Goal: Task Accomplishment & Management: Manage account settings

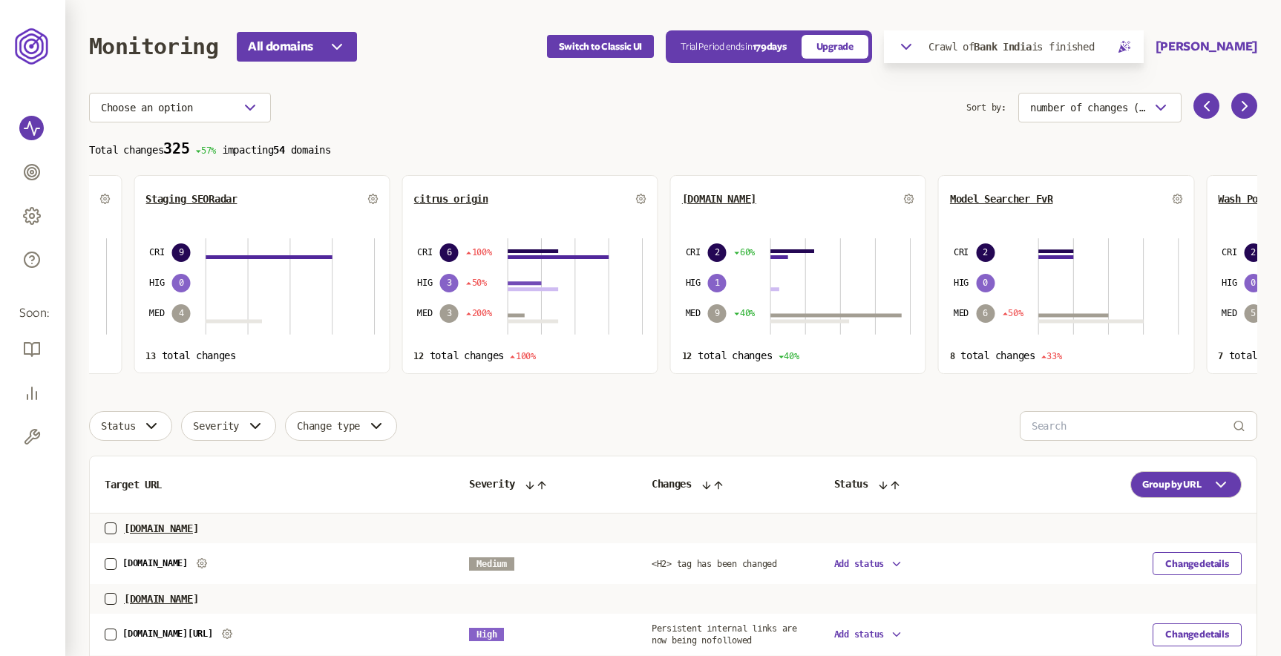
click at [508, 229] on div "citrus origin CRI 6 100% HIG 3 50% MED 3 200% 12 total changes 100%" at bounding box center [529, 274] width 256 height 199
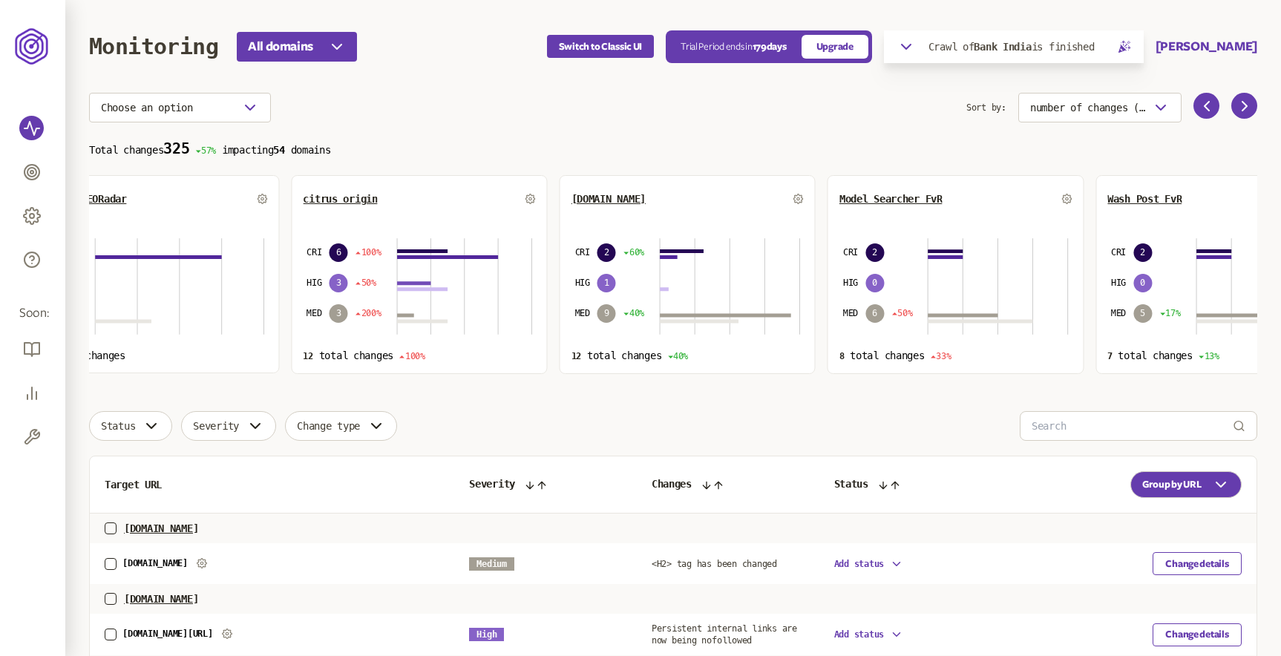
click at [571, 207] on div "[DOMAIN_NAME]" at bounding box center [687, 199] width 232 height 24
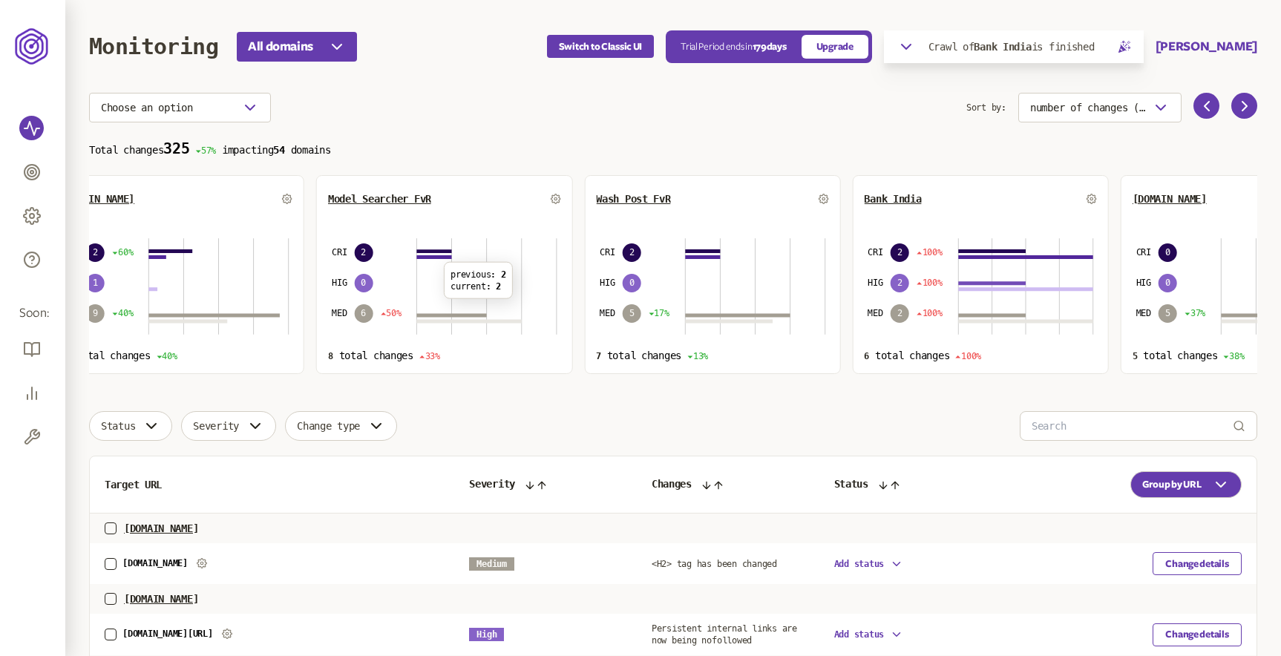
click at [457, 329] on div "Model Searcher FvR CRI 2 HIG 0 MED 6 50% previous : 2 current : 2 8 total chang…" at bounding box center [444, 274] width 256 height 199
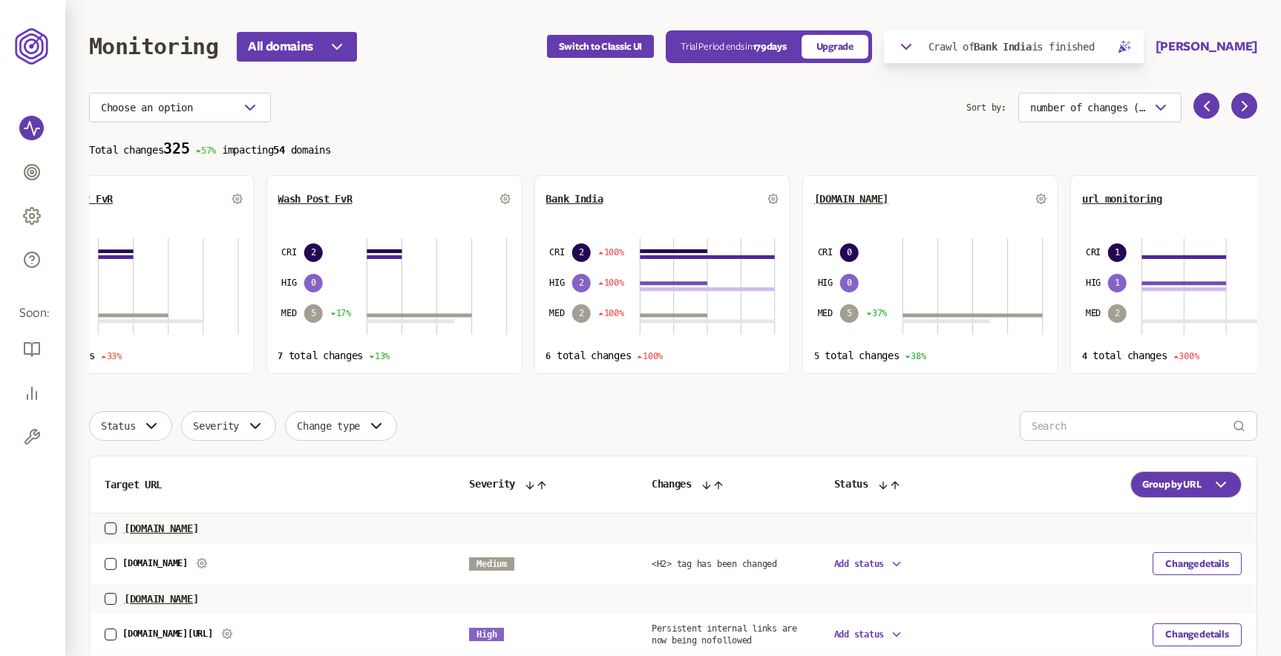
click at [533, 304] on div "Bank India CRI 2 100% HIG 2 100% MED 2 100% 6 total changes 100%" at bounding box center [661, 274] width 256 height 199
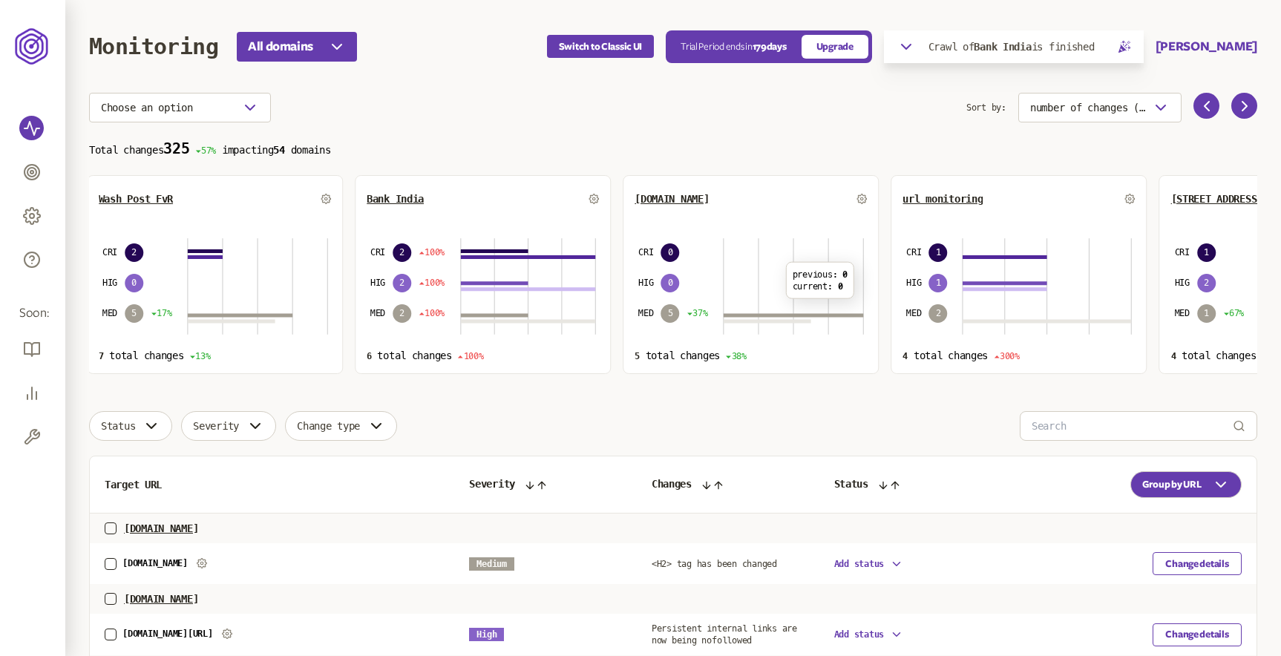
click at [760, 137] on section "Choose an option Sort by: number of changes (high-low) Total changes 325 57% im…" at bounding box center [673, 233] width 1168 height 281
click at [729, 407] on div "Choose an option Sort by: number of changes (high-low) Total changes 325 57% im…" at bounding box center [673, 654] width 1168 height 1123
click at [1050, 428] on input at bounding box center [1131, 426] width 201 height 28
click at [970, 425] on div "Status Severity Change type" at bounding box center [673, 426] width 1168 height 30
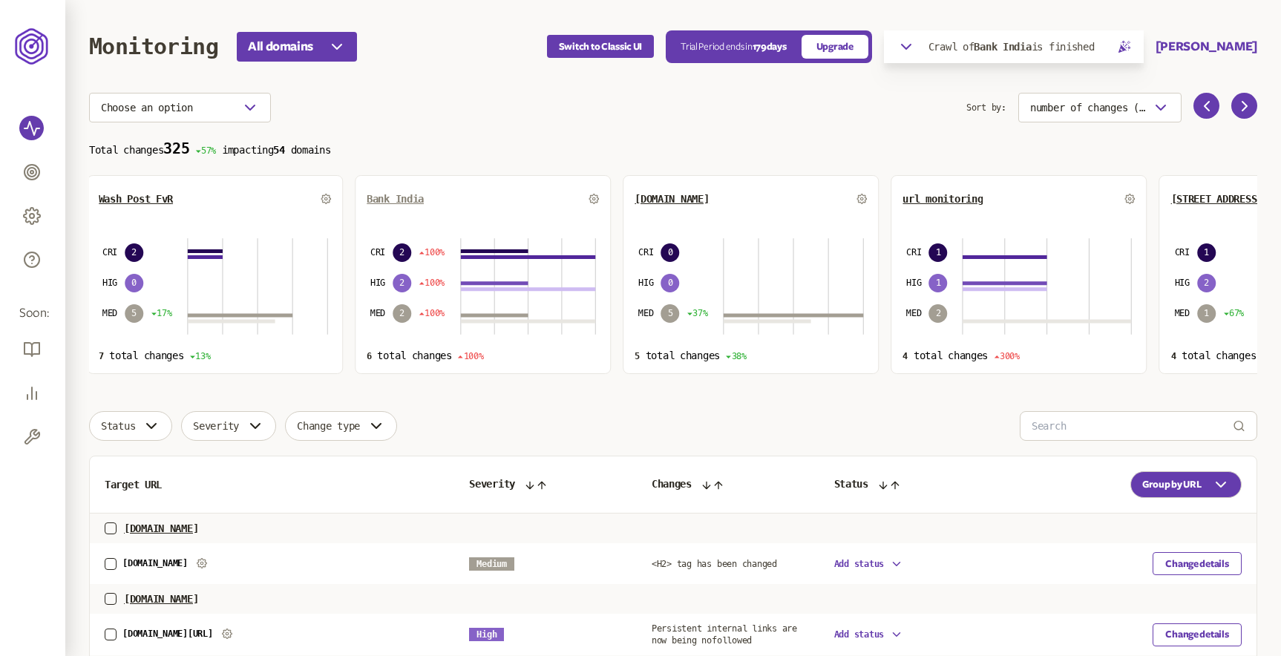
click at [387, 197] on span "Bank India" at bounding box center [395, 199] width 57 height 12
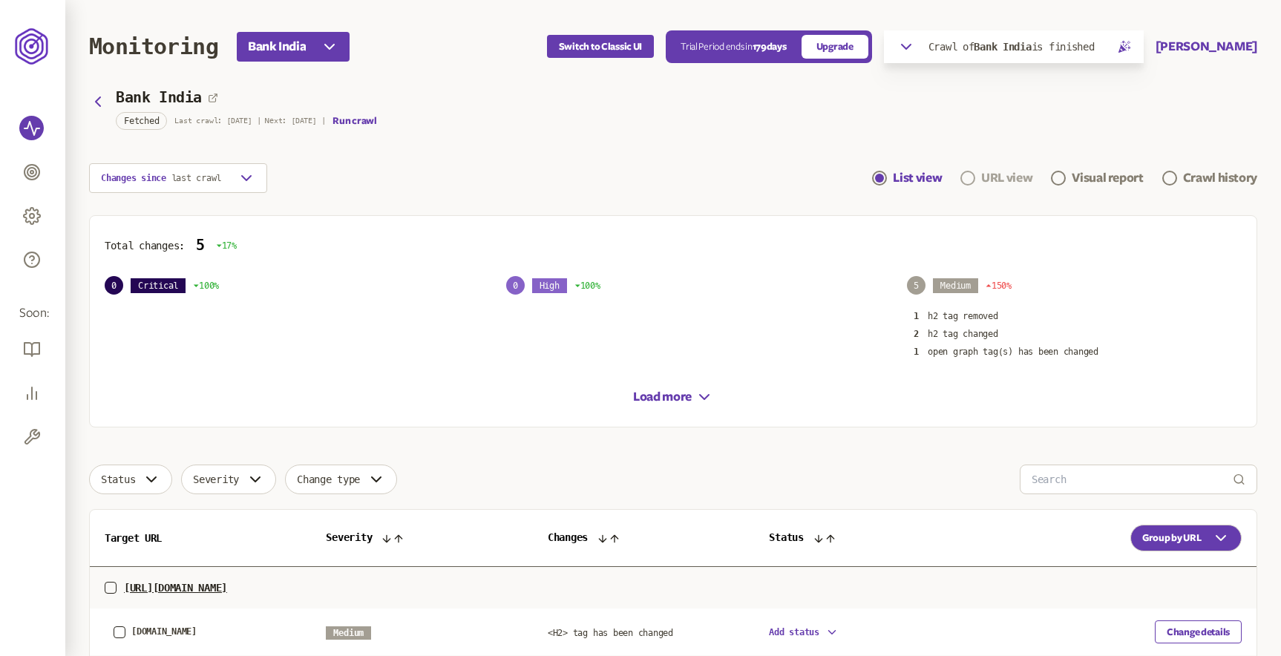
click at [984, 180] on div "URL view" at bounding box center [1006, 178] width 51 height 18
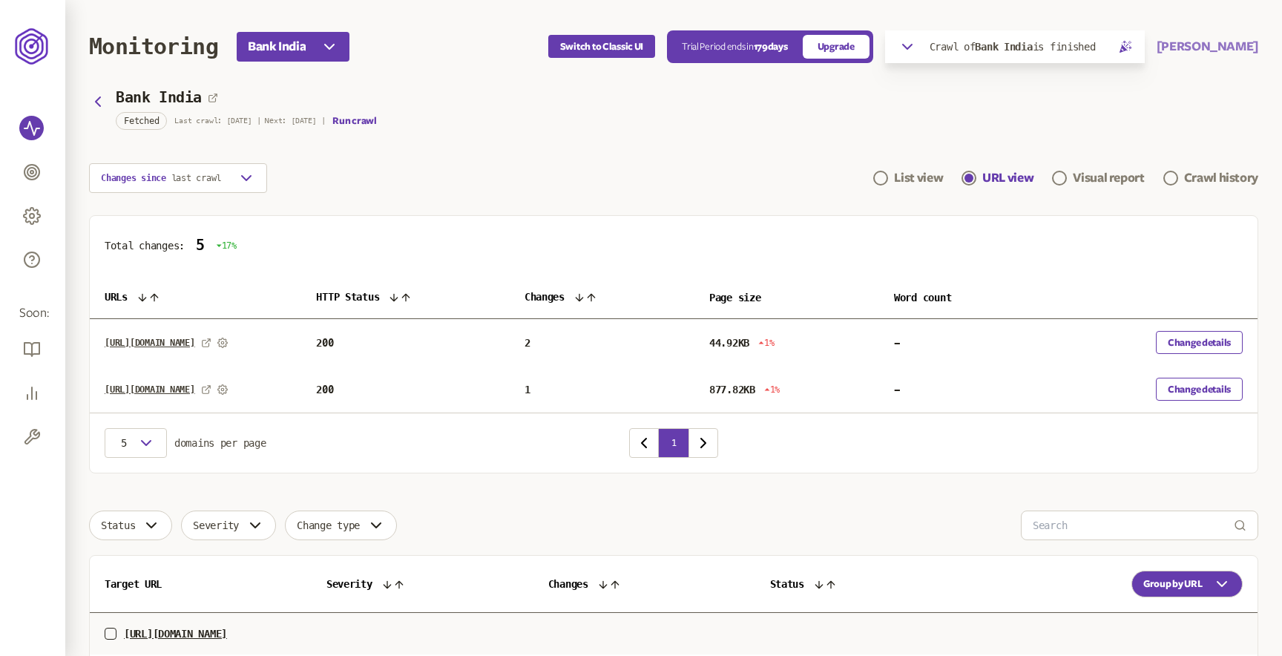
click at [1243, 42] on button "[PERSON_NAME]" at bounding box center [1208, 47] width 102 height 18
click at [1204, 82] on link "Profile & security" at bounding box center [1208, 79] width 74 height 12
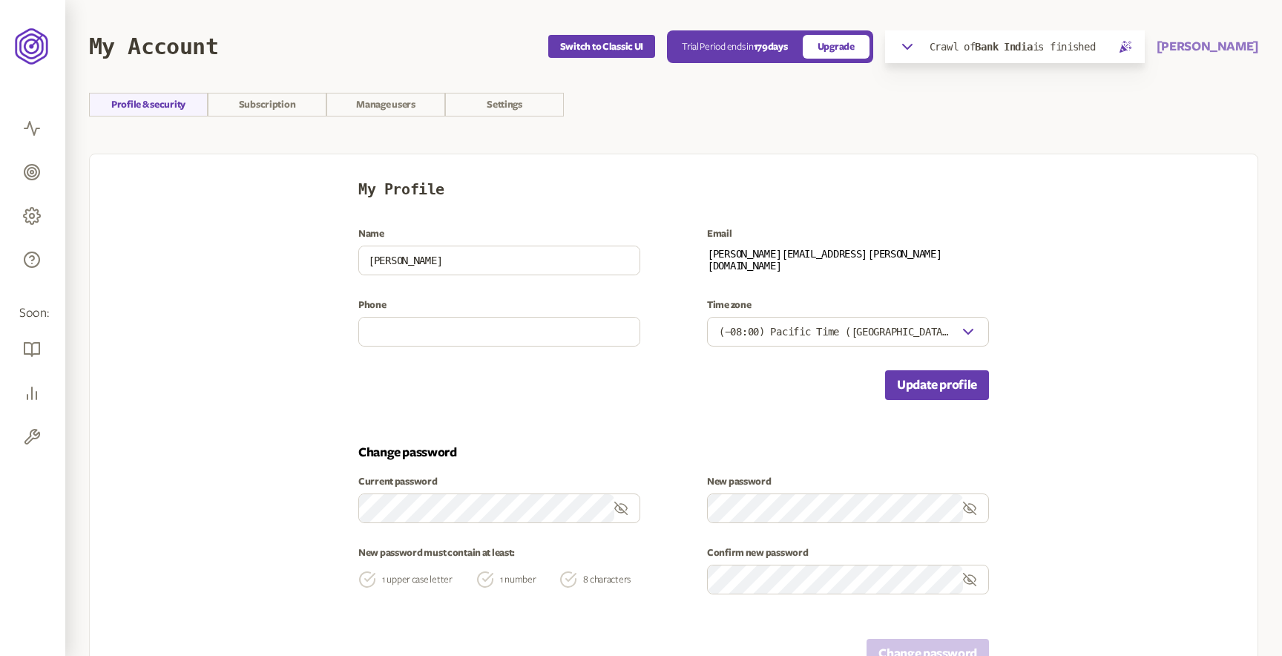
click at [1228, 44] on button "[PERSON_NAME]" at bounding box center [1208, 47] width 102 height 18
click at [1201, 97] on link "Subscription" at bounding box center [1208, 97] width 74 height 12
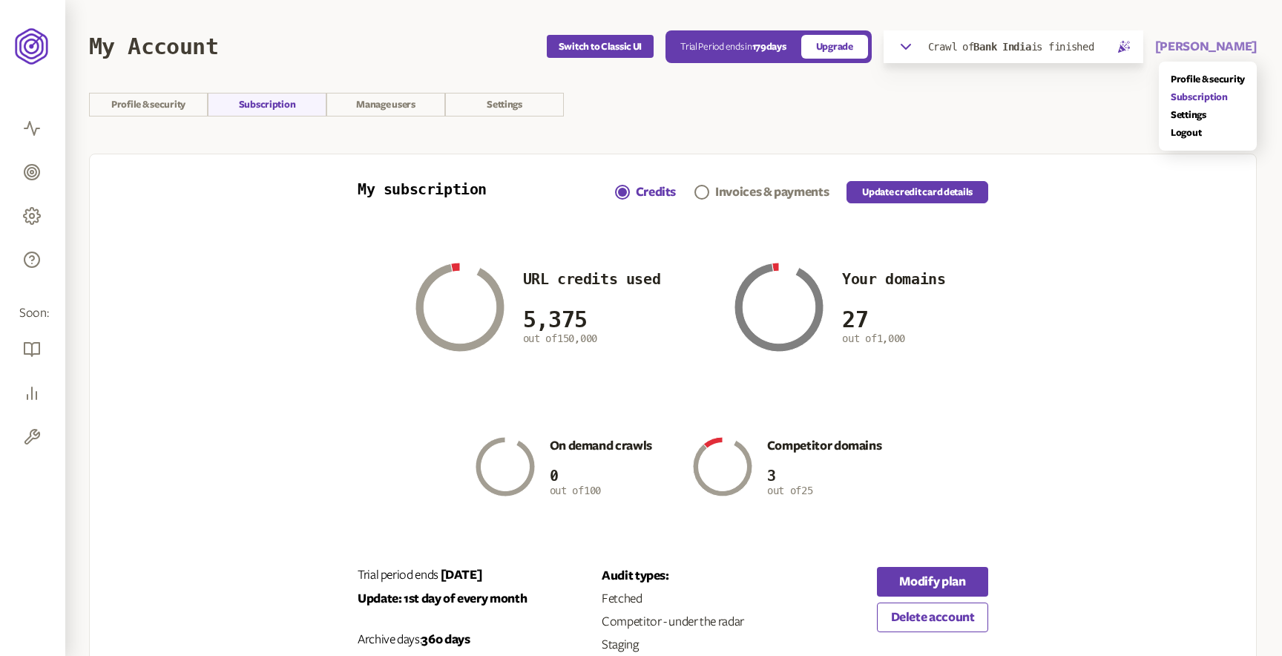
click at [1237, 45] on button "[PERSON_NAME]" at bounding box center [1206, 47] width 102 height 18
click at [1196, 115] on link "Settings" at bounding box center [1208, 115] width 74 height 12
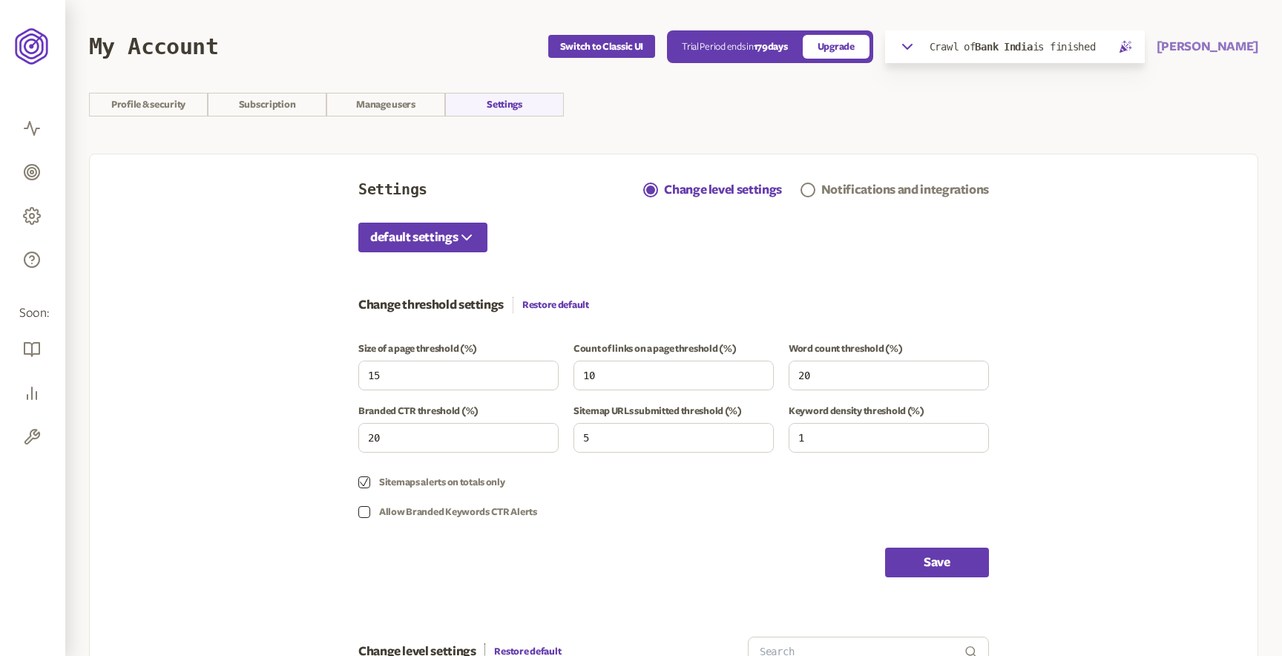
click at [1235, 49] on button "[PERSON_NAME]" at bounding box center [1208, 47] width 102 height 18
click at [374, 104] on link "Manage users" at bounding box center [385, 105] width 119 height 24
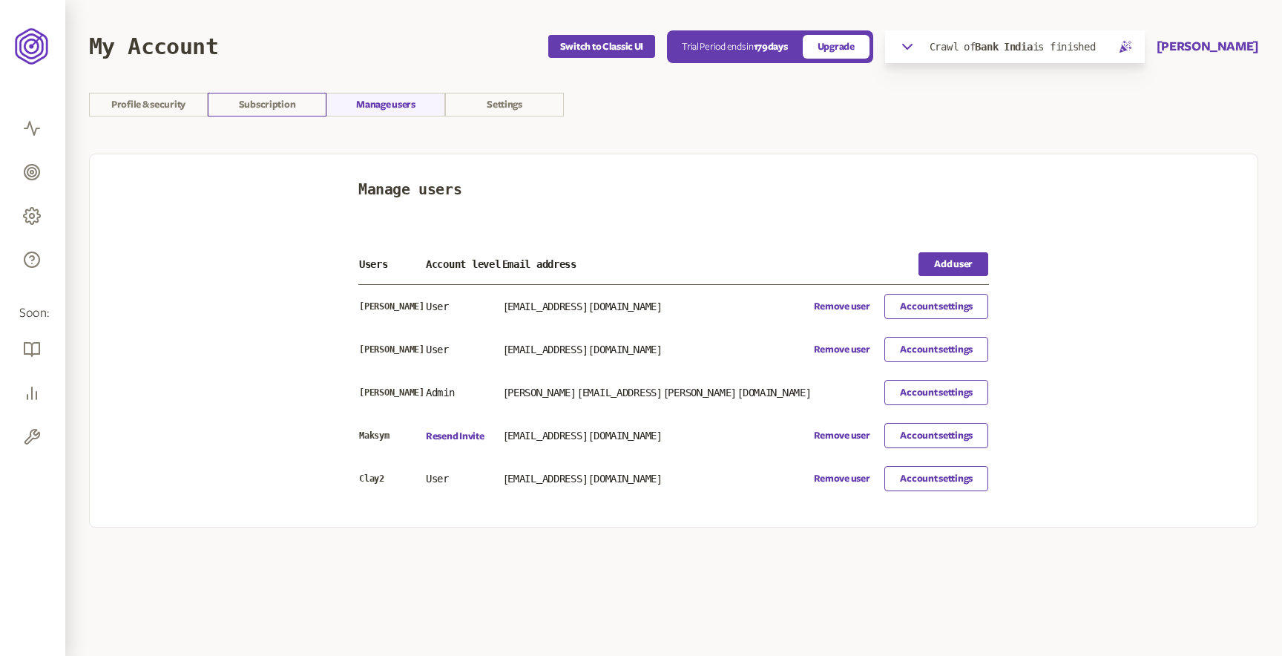
click at [286, 109] on link "Subscription" at bounding box center [267, 105] width 119 height 24
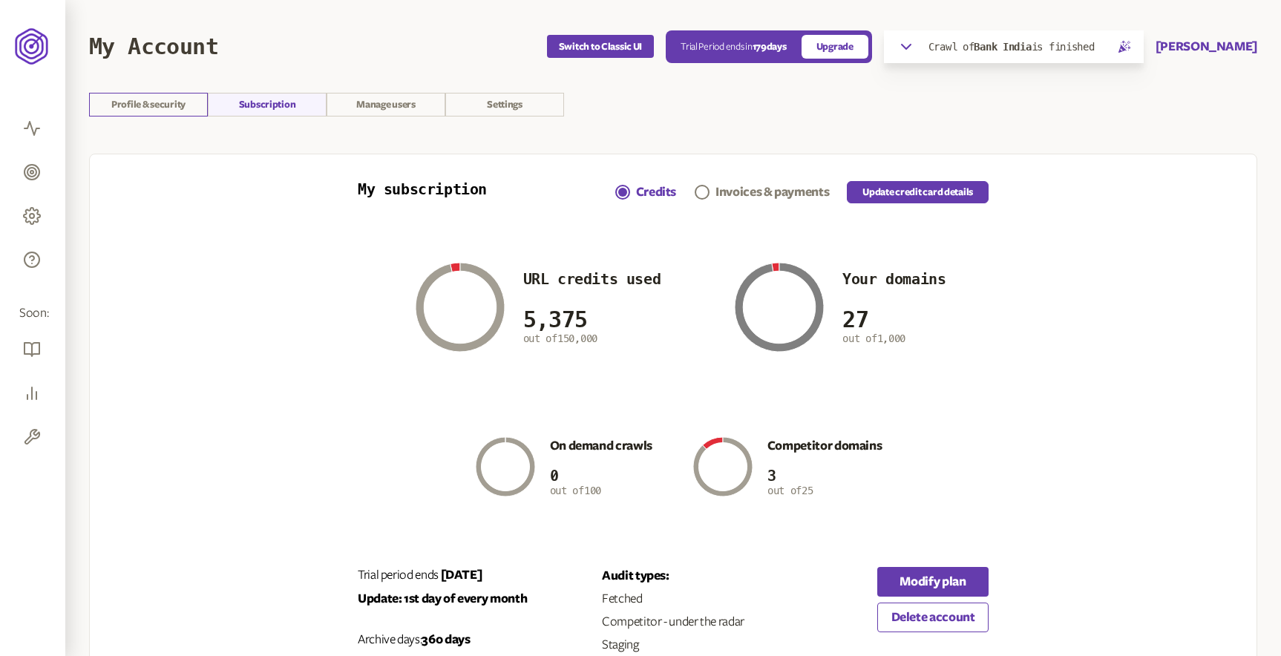
click at [166, 108] on link "Profile & security" at bounding box center [148, 105] width 119 height 24
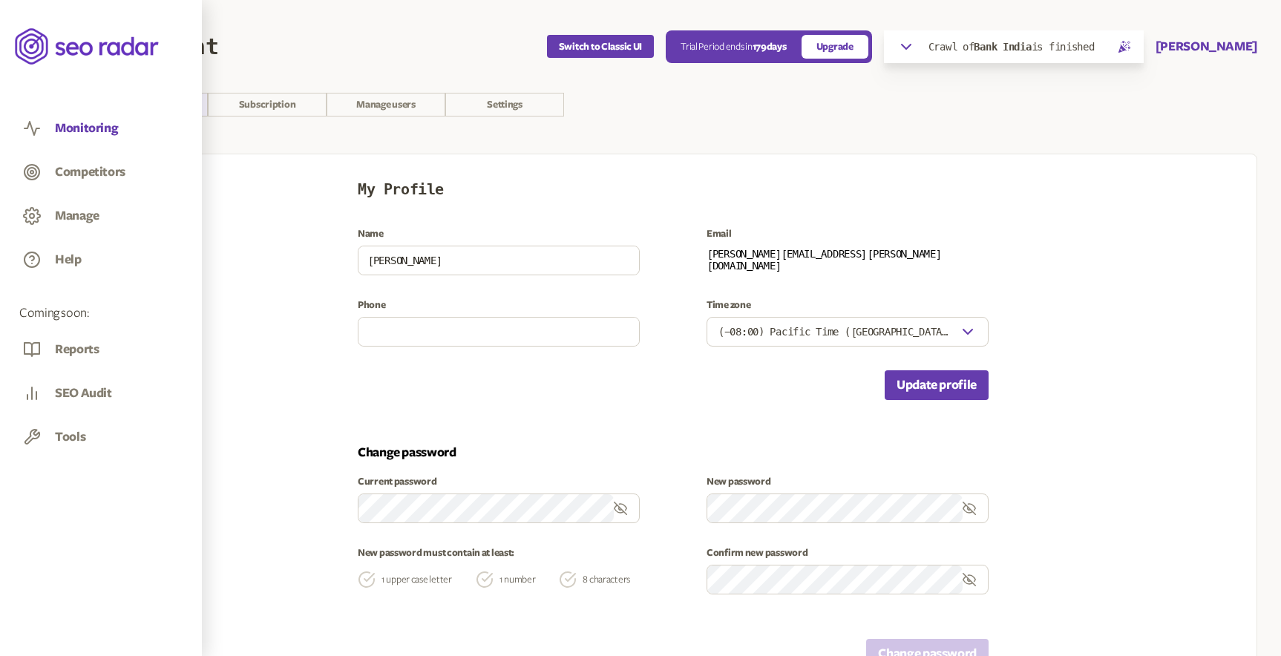
click at [74, 127] on button "Monitoring" at bounding box center [86, 128] width 63 height 16
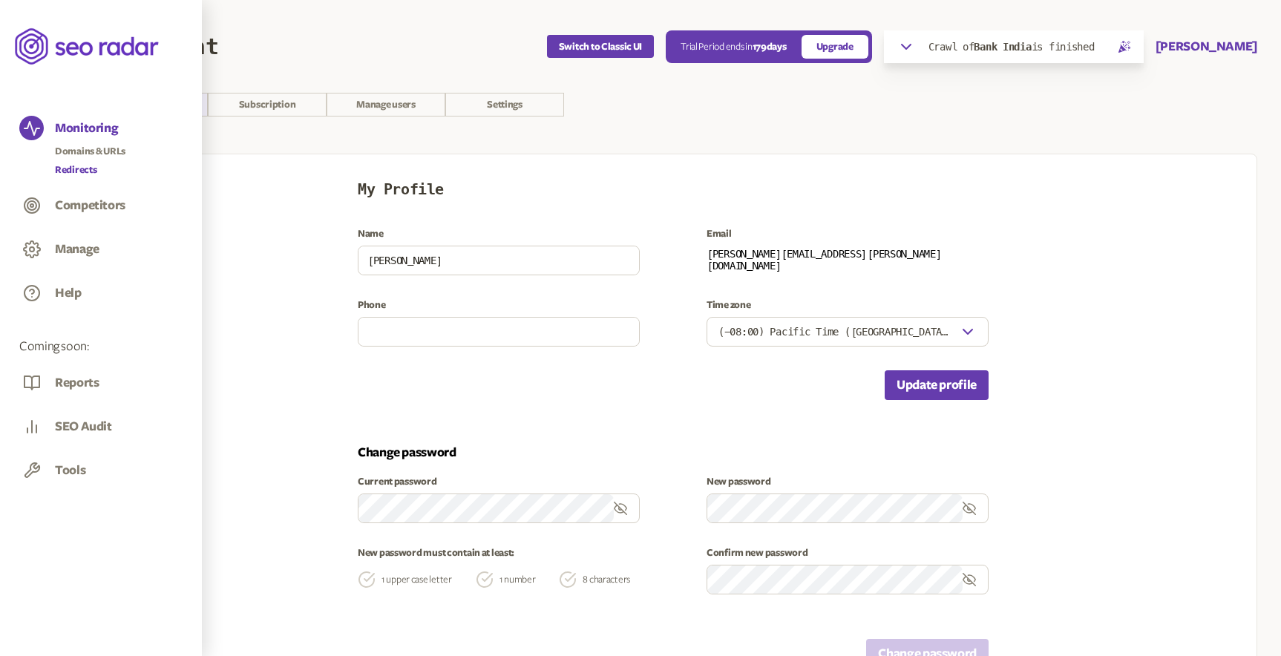
click at [88, 168] on link "Redirects" at bounding box center [90, 169] width 70 height 15
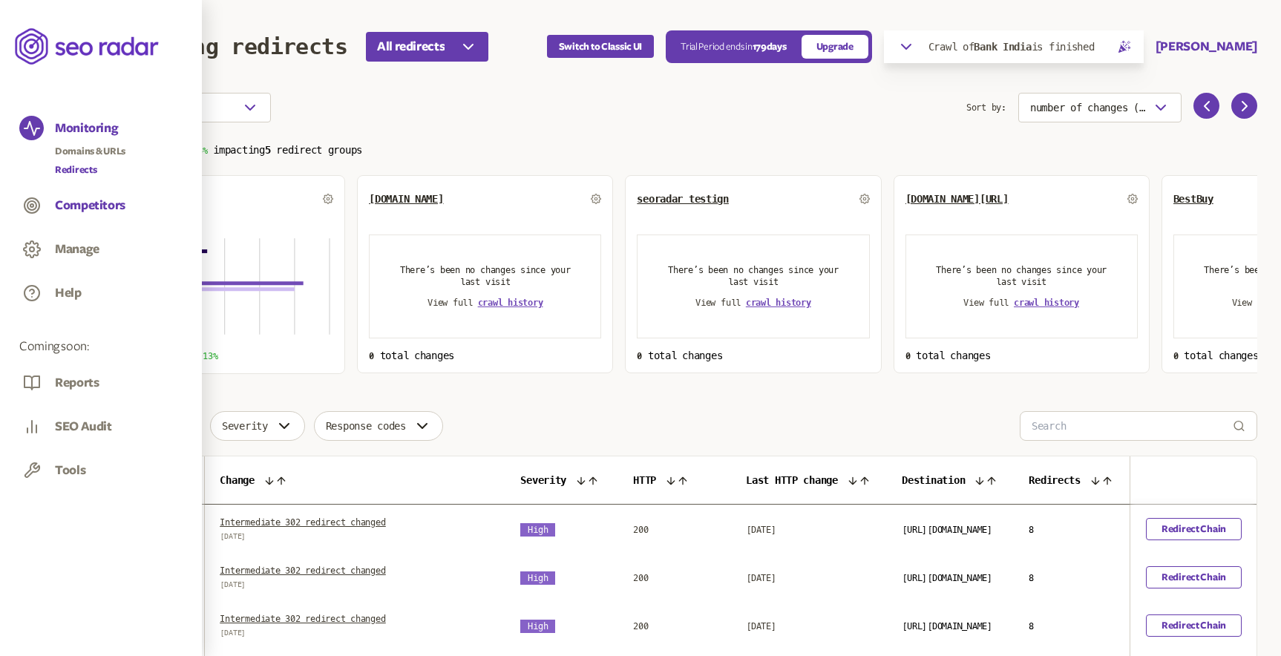
click at [96, 203] on button "Competitors" at bounding box center [90, 205] width 70 height 16
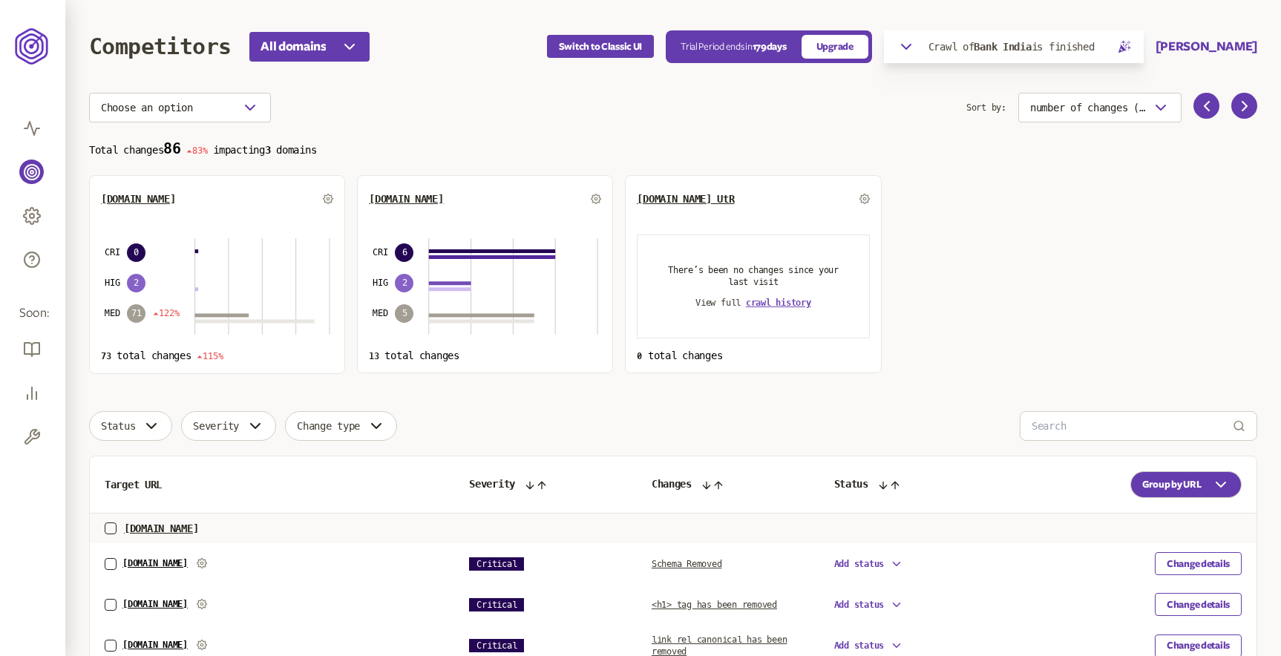
click at [990, 110] on span "Sort by:" at bounding box center [986, 108] width 40 height 30
click at [990, 135] on section "Choose an option Sort by: number of changes (high-low) Total changes 86 83% imp…" at bounding box center [673, 233] width 1168 height 281
click at [910, 48] on icon "button" at bounding box center [905, 47] width 9 height 4
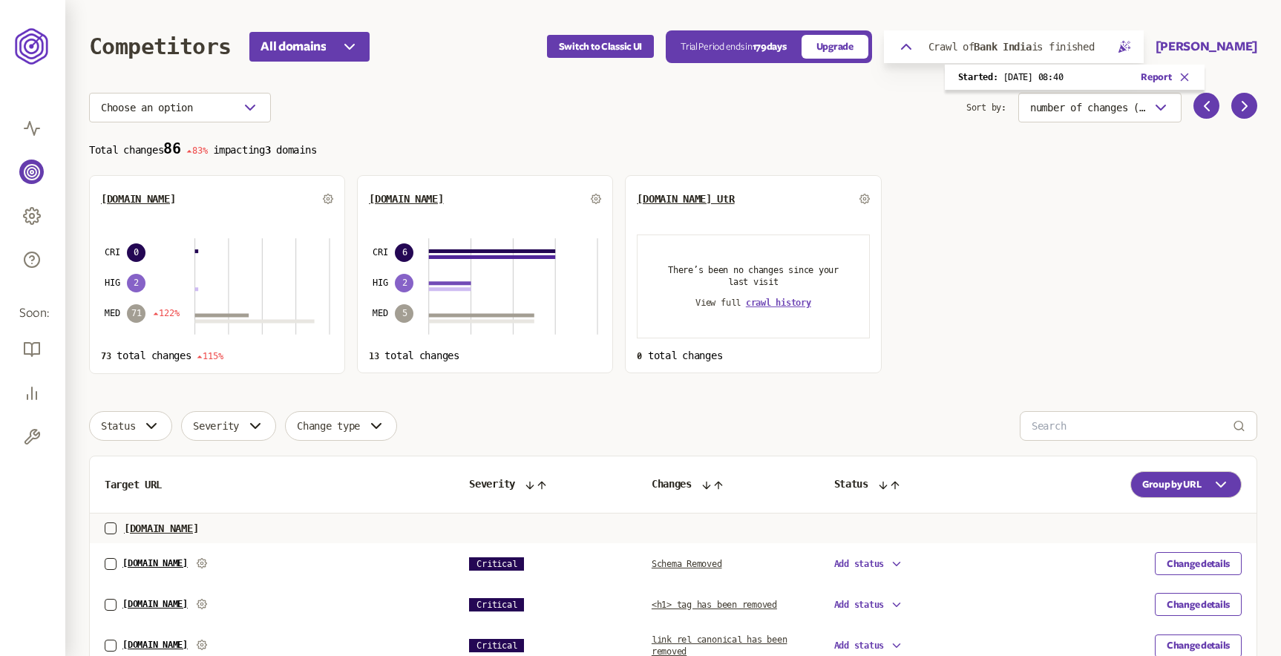
click at [915, 48] on icon "button" at bounding box center [906, 47] width 18 height 18
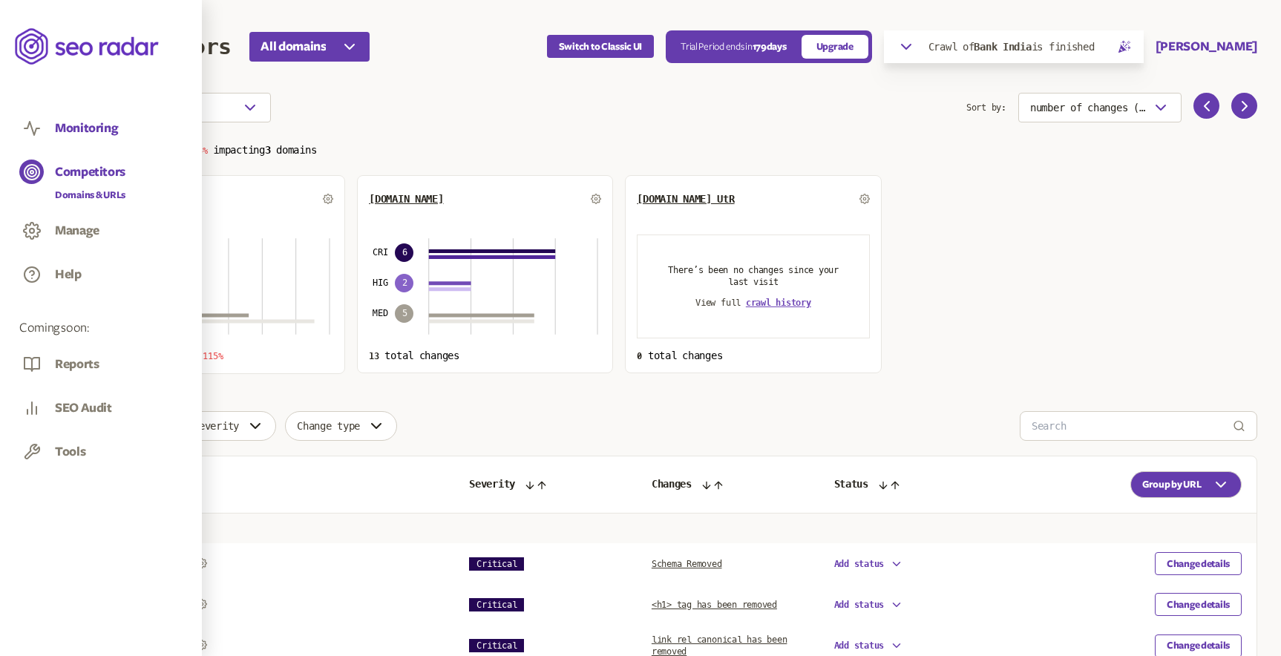
click at [73, 128] on button "Monitoring" at bounding box center [86, 128] width 63 height 16
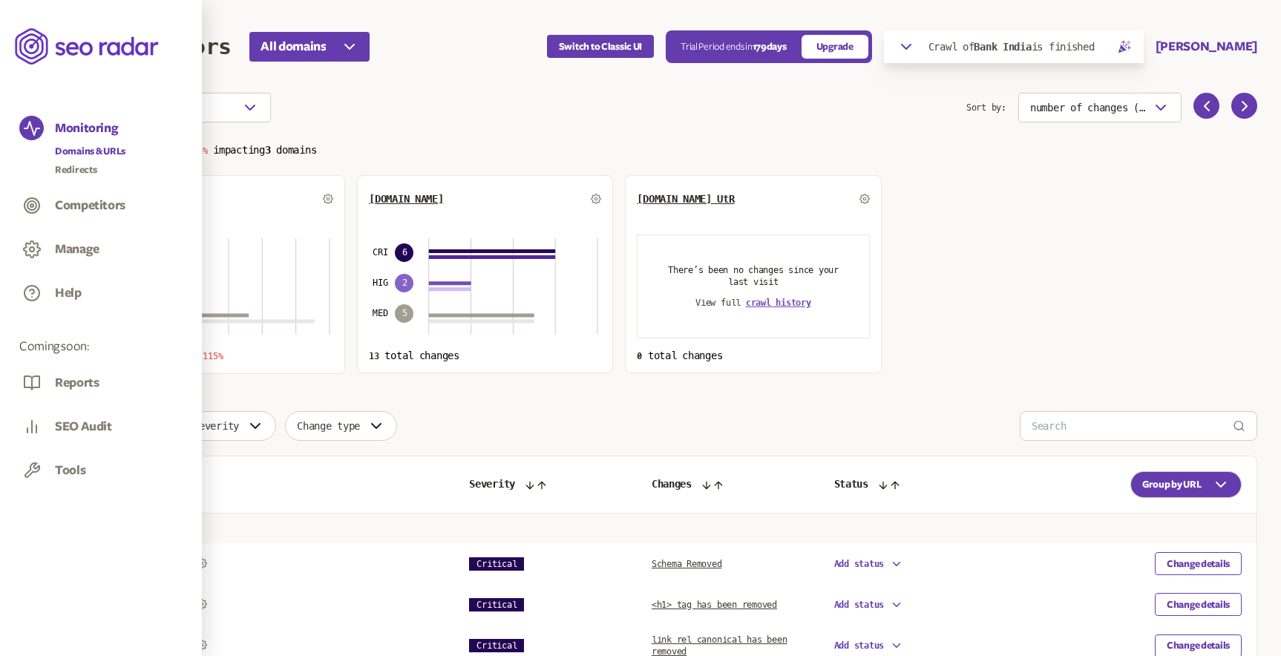
click at [88, 148] on link "Domains & URLs" at bounding box center [90, 151] width 70 height 15
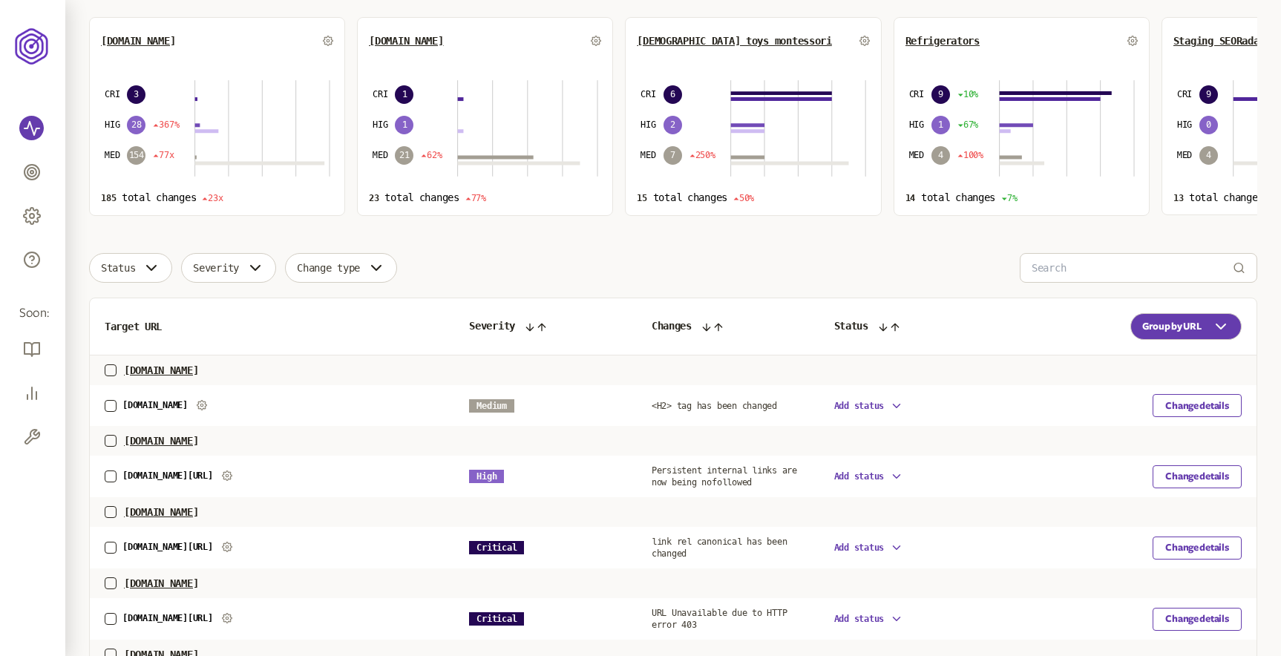
scroll to position [170, 0]
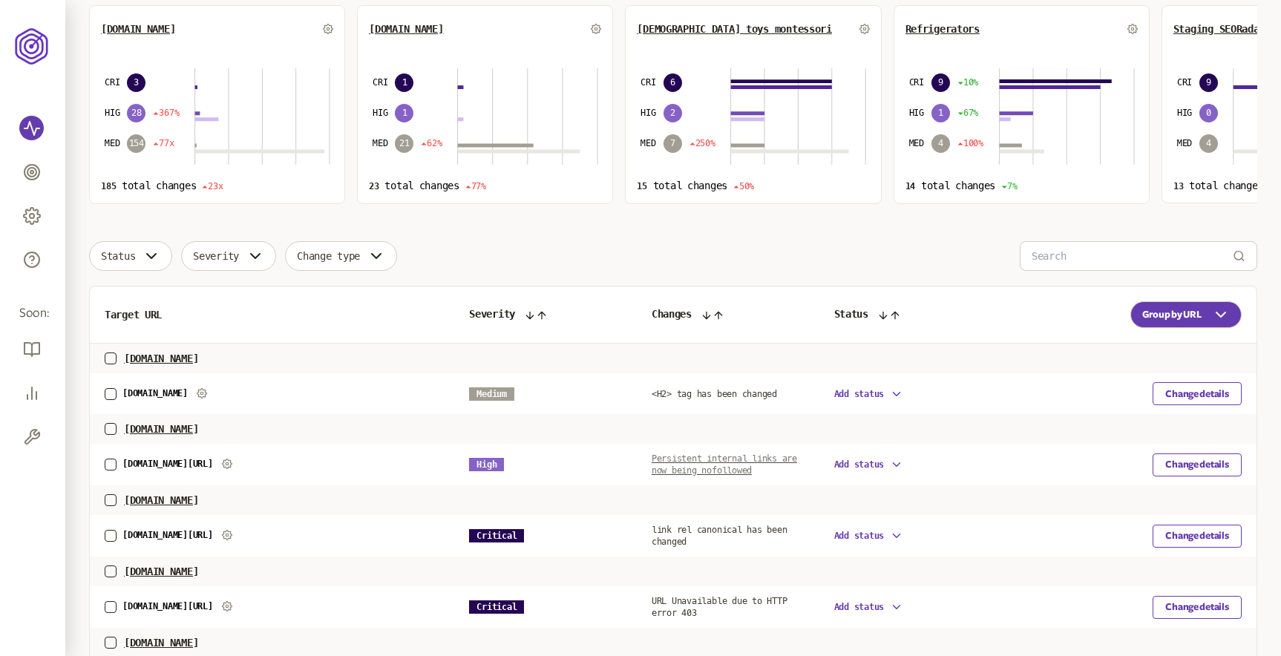
click at [723, 469] on span "Persistent internal links are now being nofollowed" at bounding box center [723, 464] width 145 height 22
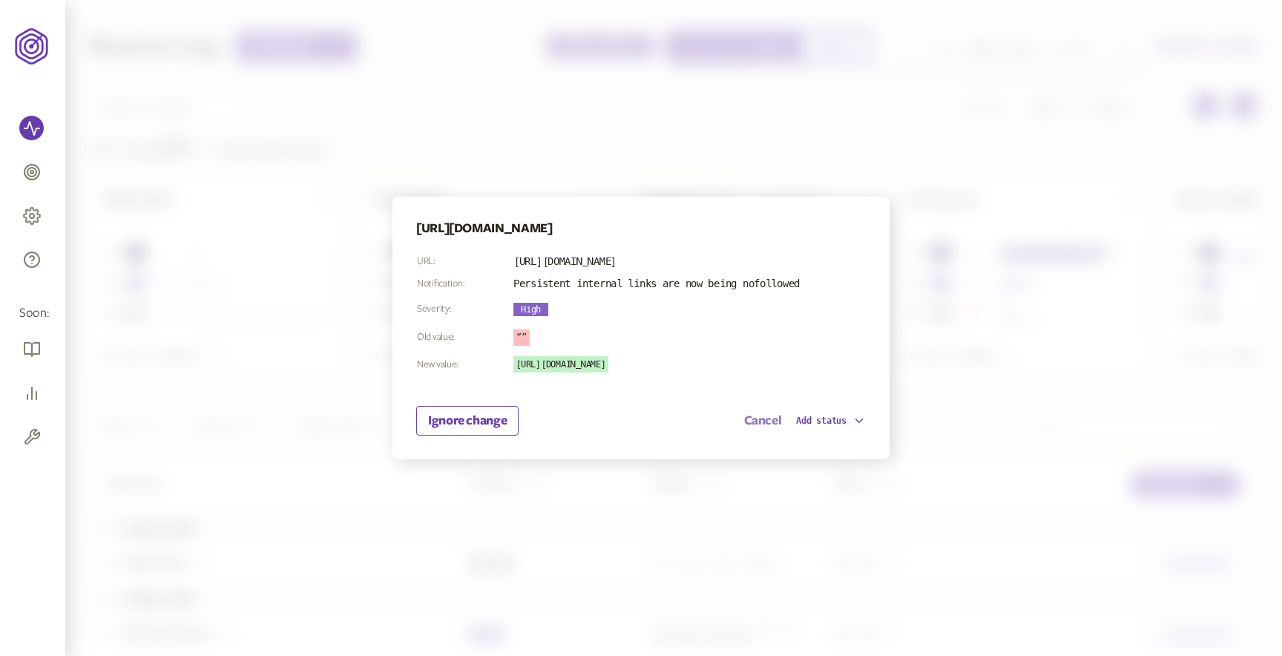
click at [757, 421] on button "Cancel" at bounding box center [763, 421] width 38 height 18
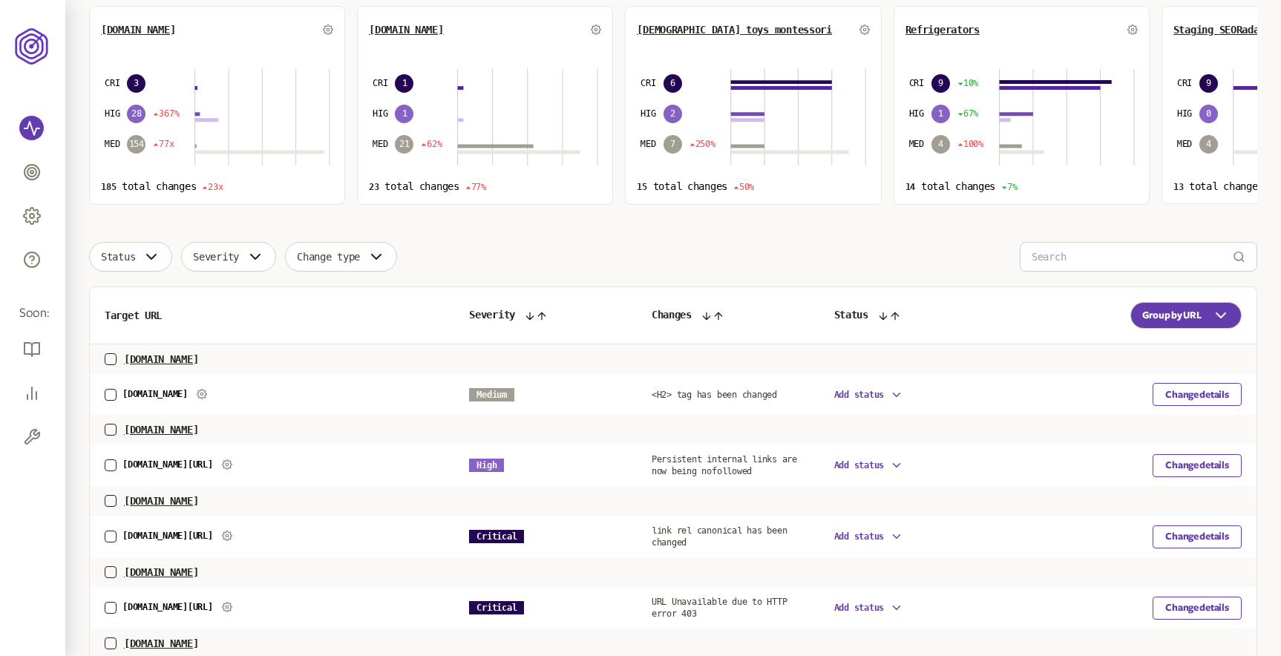
scroll to position [170, 0]
click at [870, 395] on span "Add status" at bounding box center [860, 394] width 50 height 10
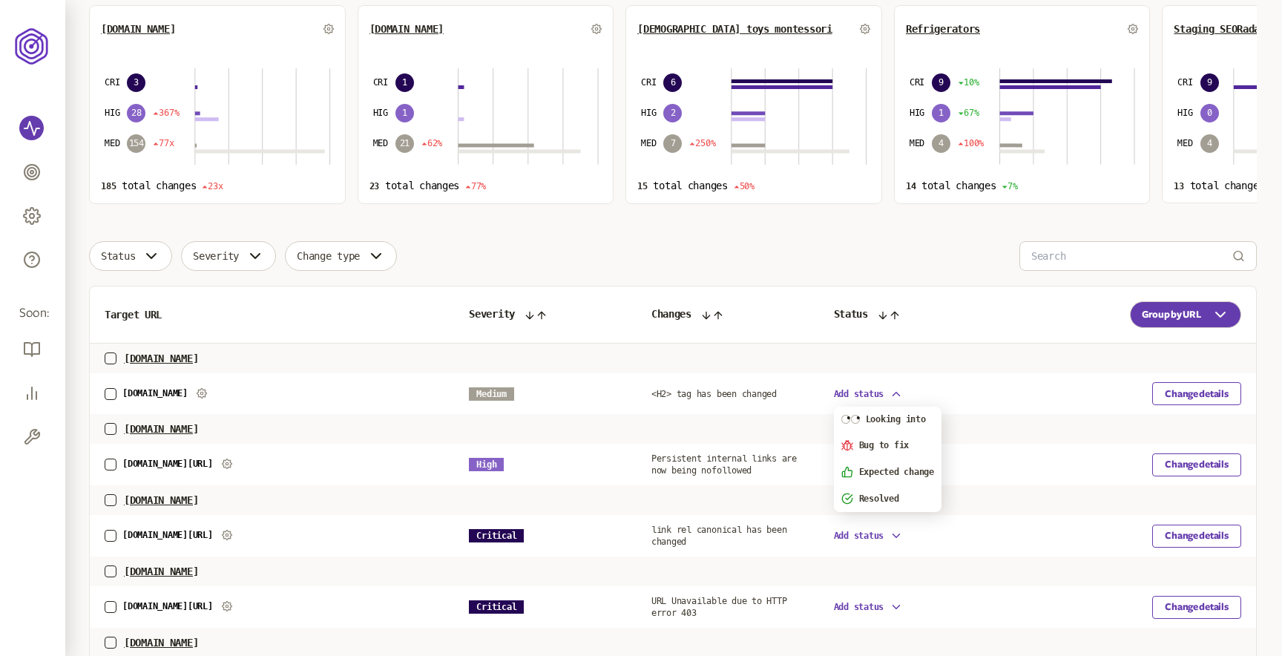
click at [896, 393] on icon "button" at bounding box center [896, 394] width 7 height 4
click at [154, 430] on span "[DOMAIN_NAME]" at bounding box center [161, 429] width 74 height 12
click at [162, 430] on span "[DOMAIN_NAME]" at bounding box center [161, 429] width 74 height 12
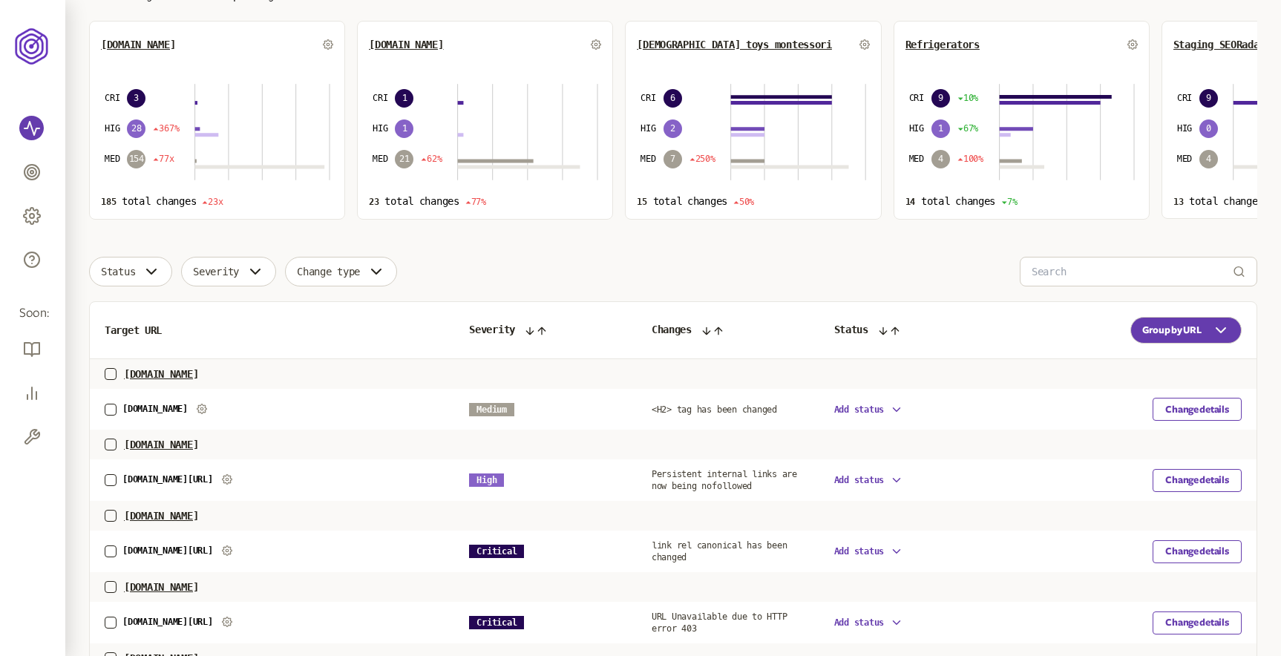
scroll to position [0, 0]
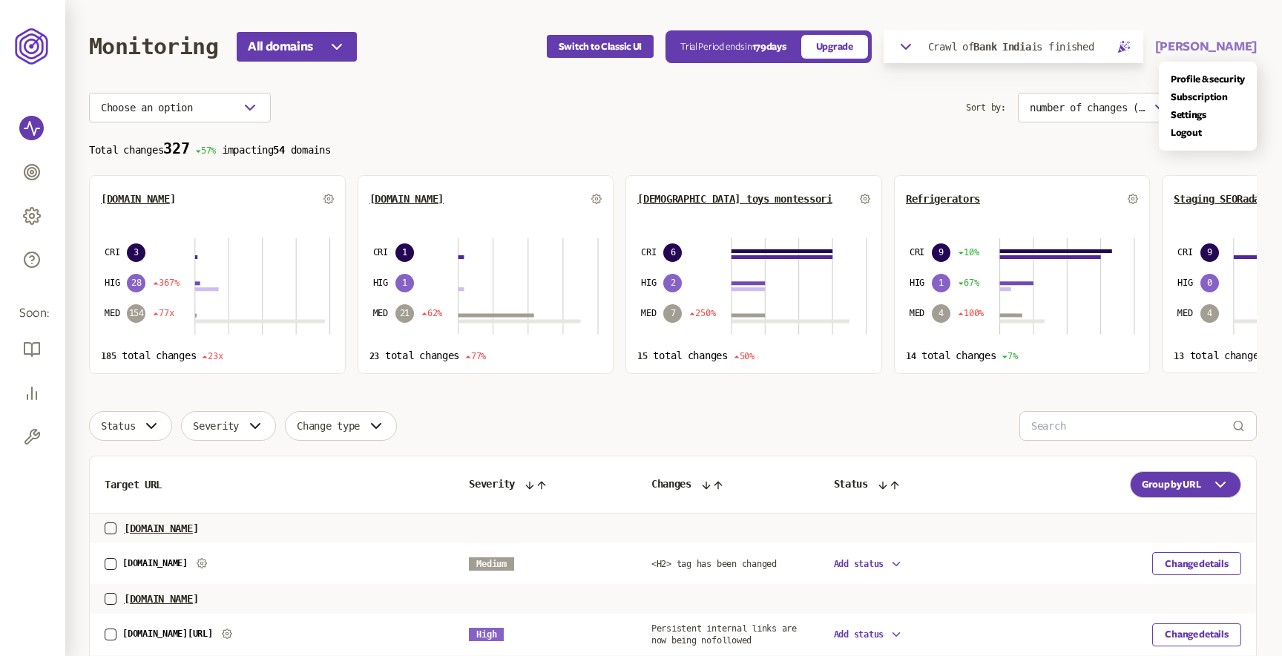
click at [1238, 45] on button "[PERSON_NAME]" at bounding box center [1206, 47] width 102 height 18
click at [1192, 128] on link "Logout" at bounding box center [1208, 133] width 74 height 12
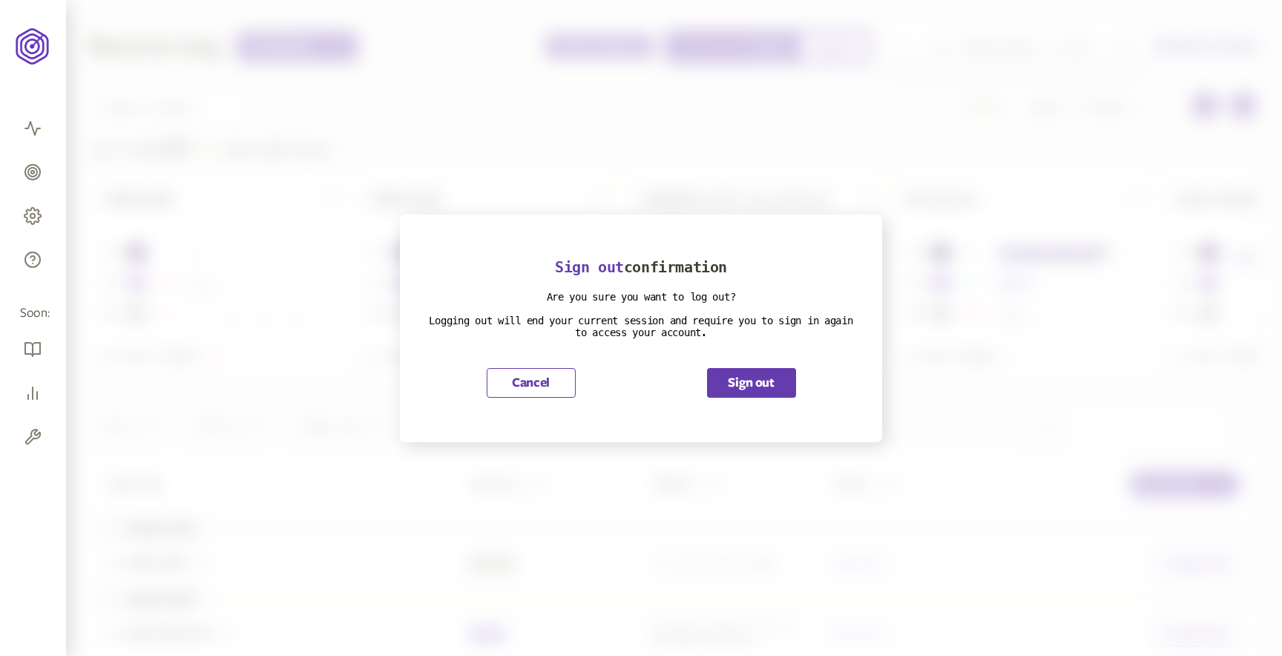
scroll to position [627, 0]
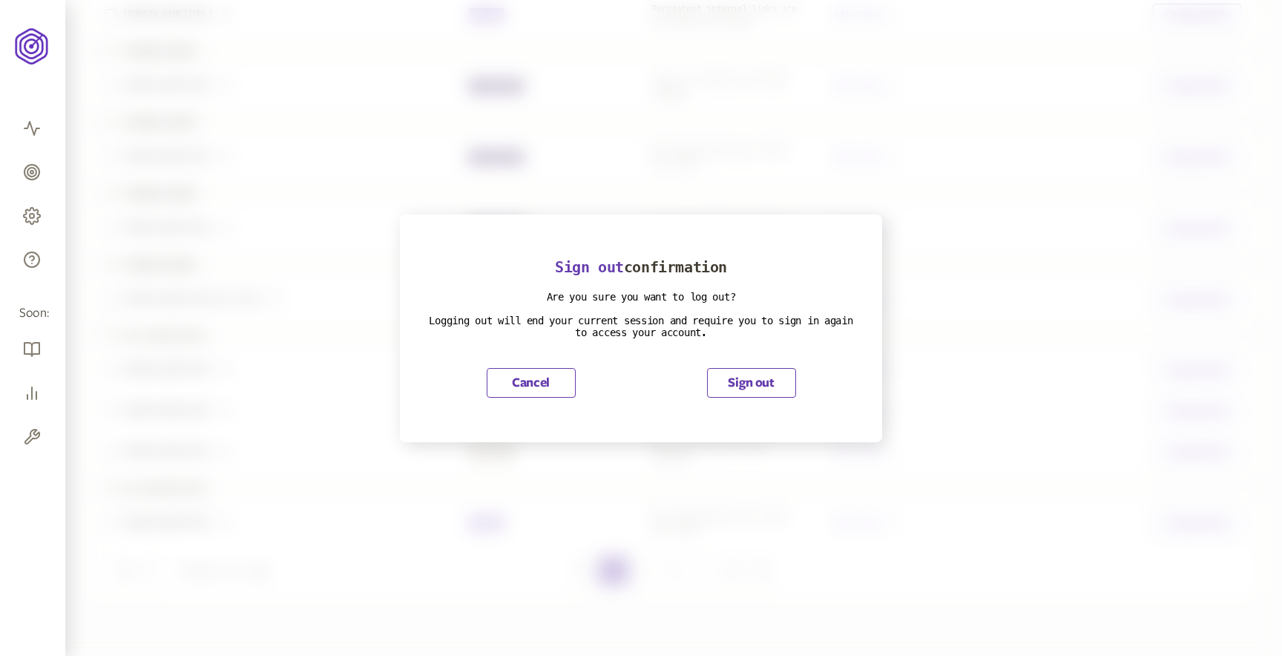
click at [747, 378] on button "Sign out" at bounding box center [751, 383] width 89 height 30
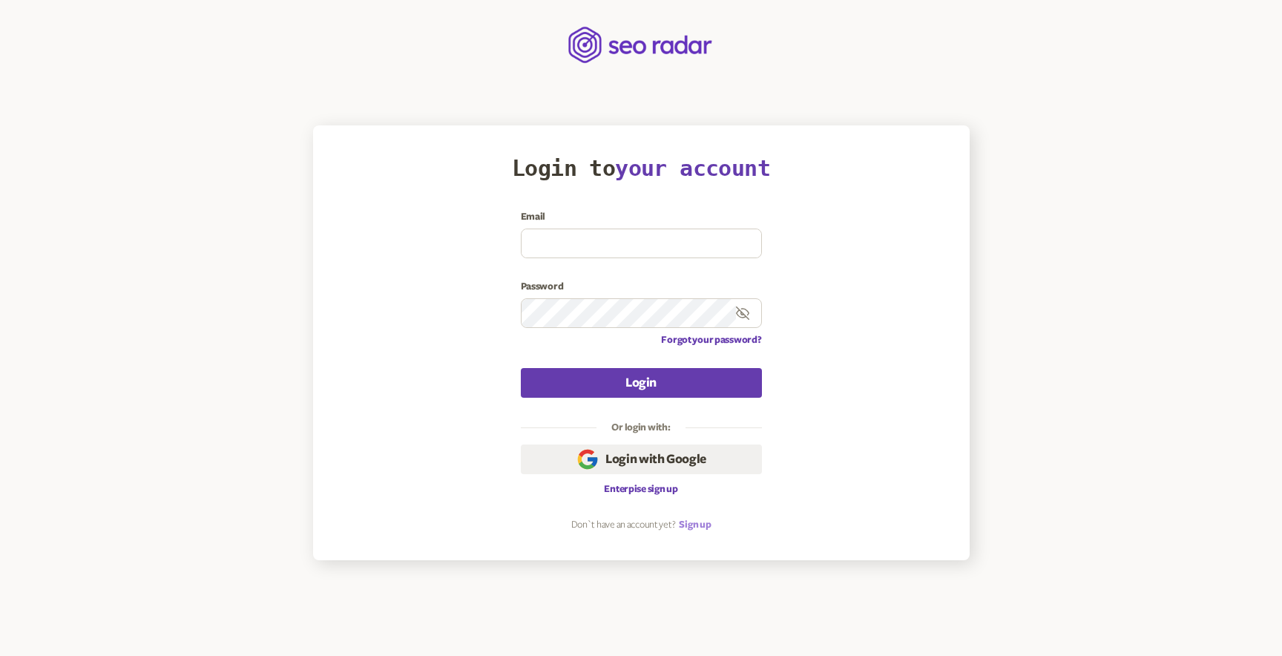
click at [697, 525] on link "Sign up" at bounding box center [695, 525] width 32 height 12
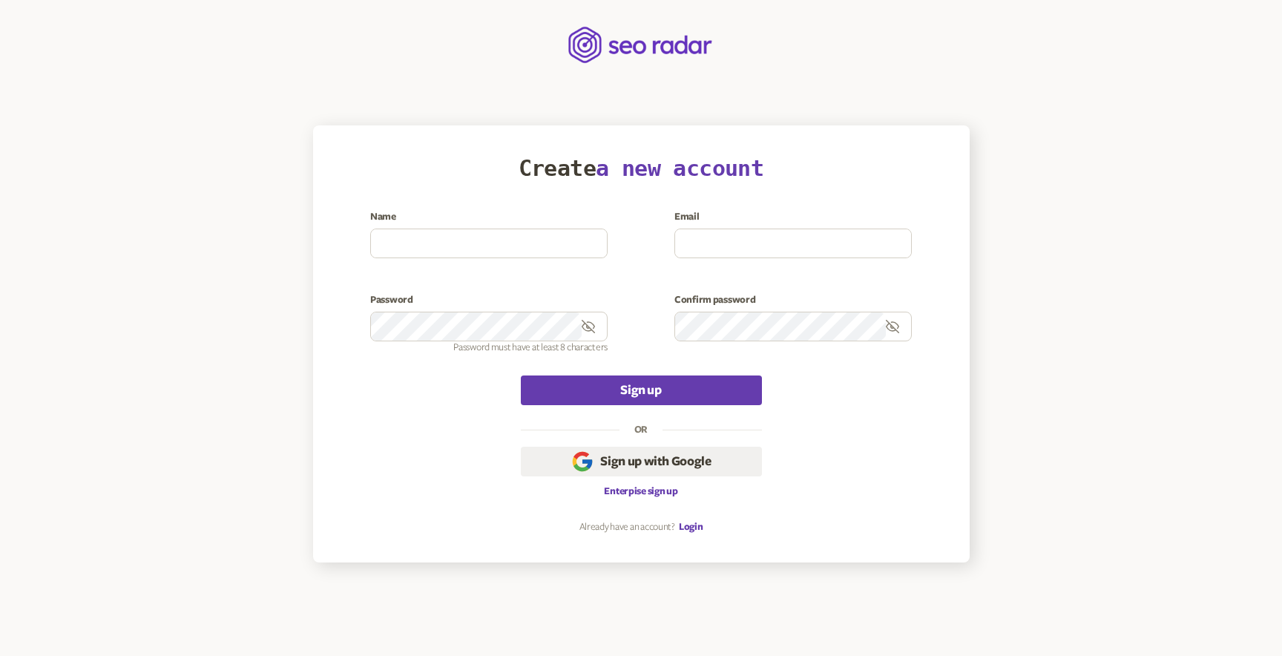
click at [527, 346] on p "Password must have at least 8 characters" at bounding box center [488, 347] width 237 height 12
click at [510, 364] on form "Name Email Password Password must have at least 8 characters Confirm password S…" at bounding box center [641, 308] width 542 height 194
click at [404, 380] on form "Name Email Password Password must have at least 8 characters Confirm password S…" at bounding box center [641, 308] width 542 height 194
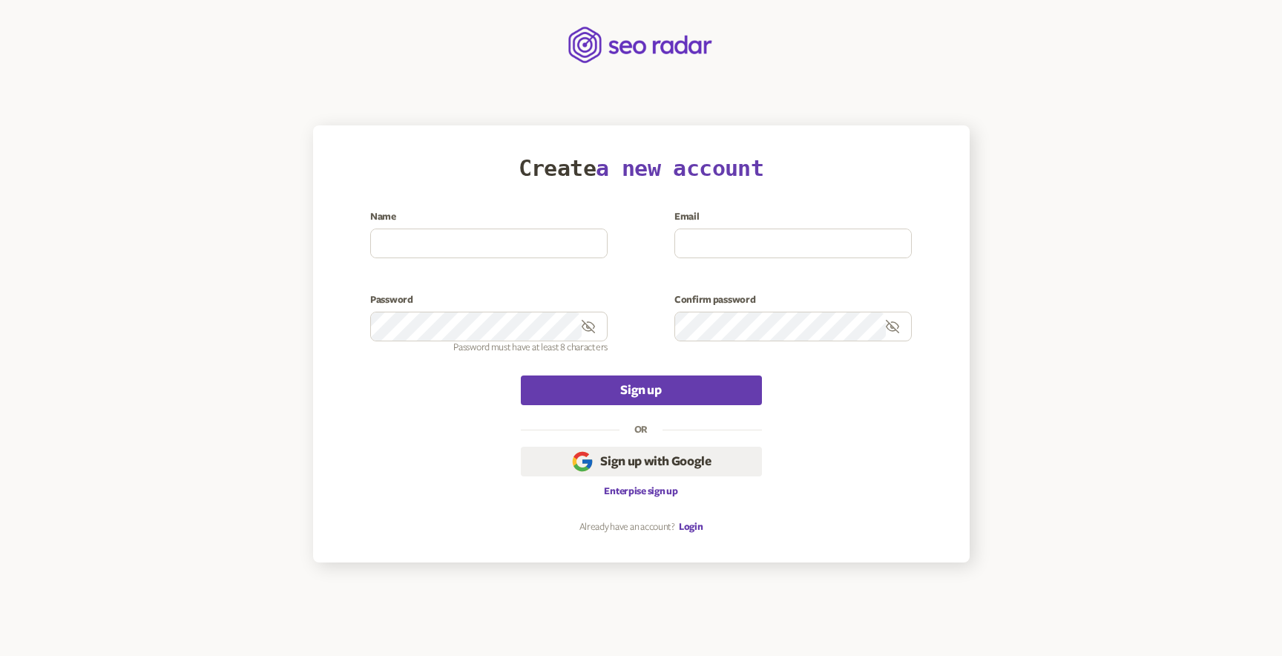
click at [639, 347] on div "Name Email Password Password must have at least 8 characters Confirm password" at bounding box center [641, 282] width 542 height 142
click at [792, 244] on input at bounding box center [793, 243] width 236 height 28
click at [510, 243] on input at bounding box center [489, 243] width 236 height 28
click at [956, 257] on article "Create a new account Name Email Password Password must have at least 8 characte…" at bounding box center [641, 343] width 657 height 437
